Goal: Find specific page/section: Find specific page/section

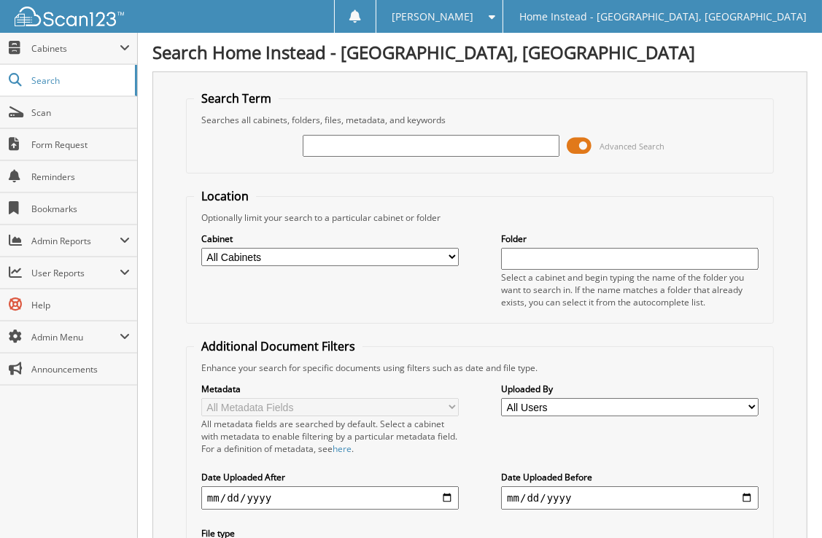
click at [470, 136] on input "text" at bounding box center [431, 146] width 257 height 22
type input "[PERSON_NAME]"
drag, startPoint x: 280, startPoint y: 139, endPoint x: 198, endPoint y: 138, distance: 82.4
click at [198, 138] on div "[PERSON_NAME] Advanced Search" at bounding box center [480, 145] width 572 height 39
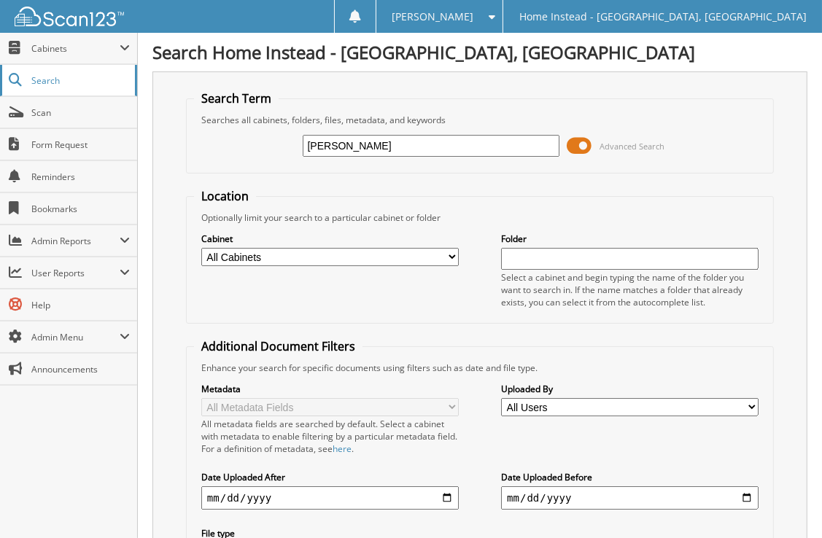
type input "[PERSON_NAME]"
click at [64, 85] on span "Search" at bounding box center [79, 80] width 96 height 12
